Goal: Check status: Check status

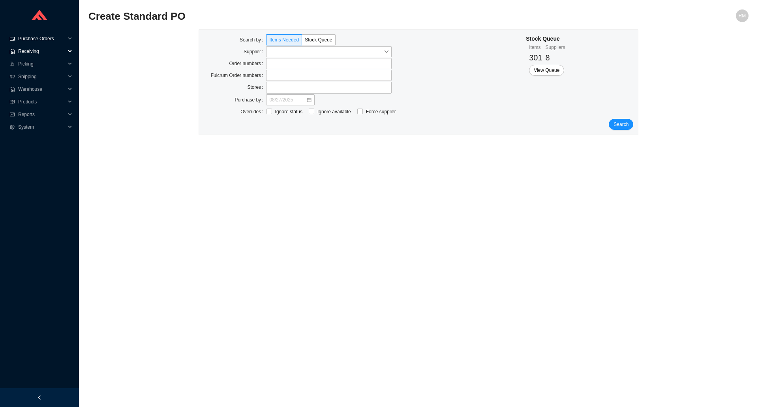
click at [32, 40] on span "Purchase Orders" at bounding box center [41, 38] width 47 height 13
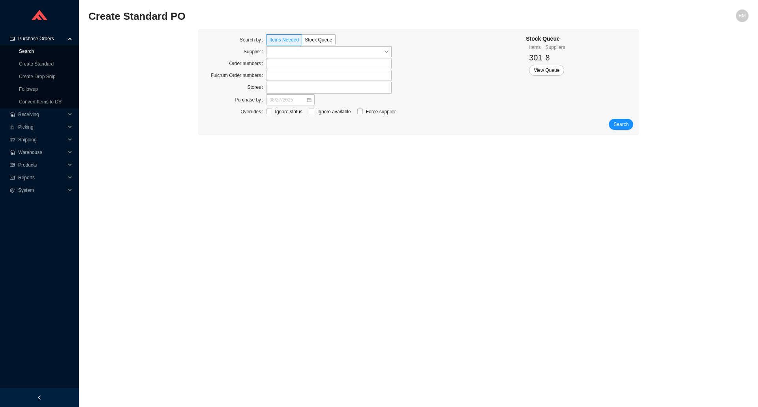
click at [34, 50] on link "Search" at bounding box center [26, 52] width 15 height 6
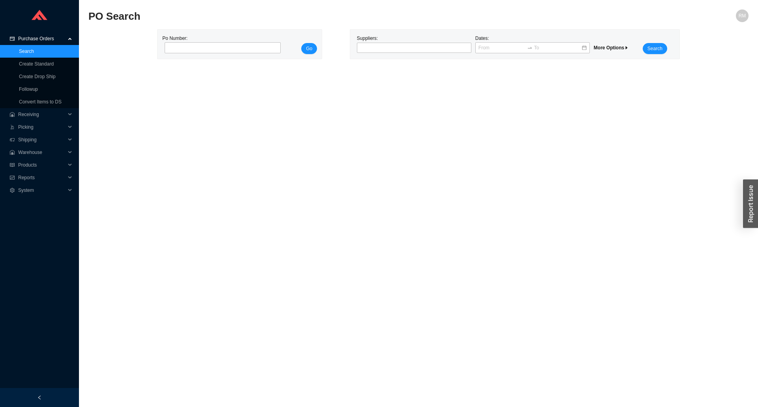
click at [245, 41] on div "Po Number:" at bounding box center [220, 44] width 116 height 20
click at [251, 47] on input "tel" at bounding box center [223, 47] width 116 height 11
paste input "976441"
type input "976441"
click at [309, 51] on span "Go" at bounding box center [309, 49] width 6 height 8
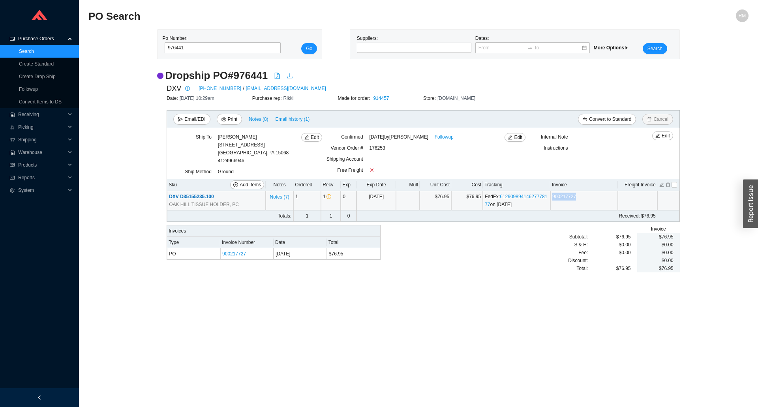
drag, startPoint x: 584, startPoint y: 195, endPoint x: 552, endPoint y: 198, distance: 31.7
click at [552, 198] on td "900217727" at bounding box center [583, 200] width 67 height 19
copy link "900217727"
